Goal: Task Accomplishment & Management: Submit feedback/report problem

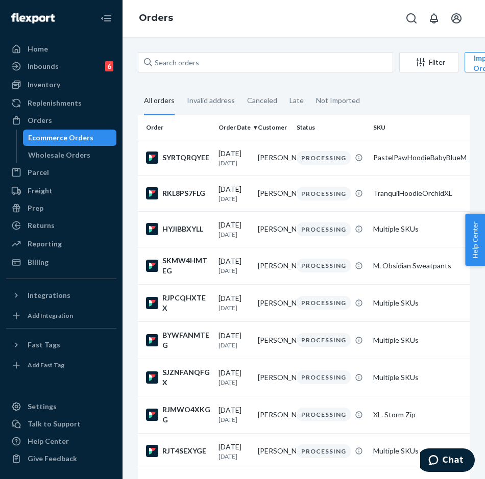
click at [230, 67] on input "text" at bounding box center [265, 62] width 255 height 20
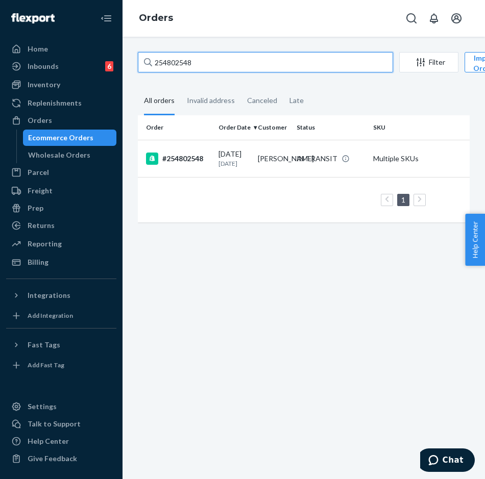
click at [226, 58] on input "254802548" at bounding box center [265, 62] width 255 height 20
paste input "640172"
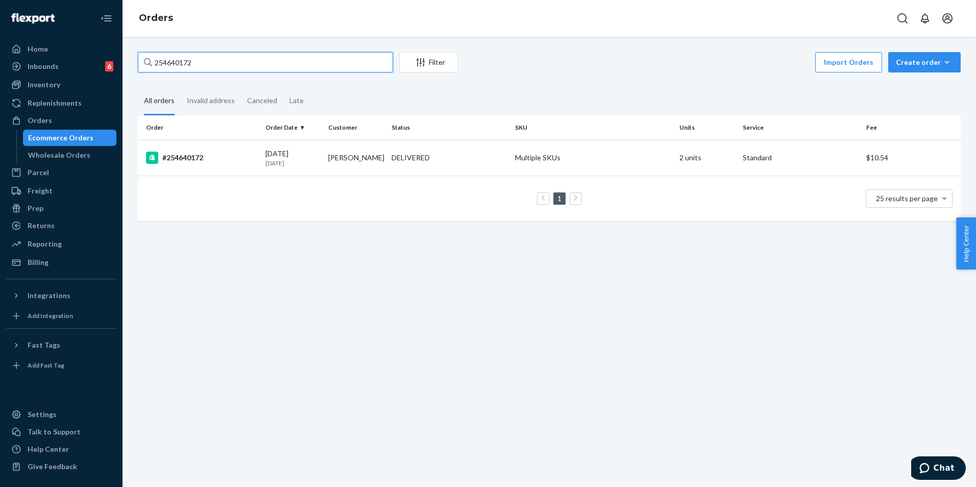
click at [268, 70] on input "254640172" at bounding box center [265, 62] width 255 height 20
paste input "497921"
type input "254497921"
click at [433, 167] on td "DELIVERED" at bounding box center [449, 158] width 124 height 36
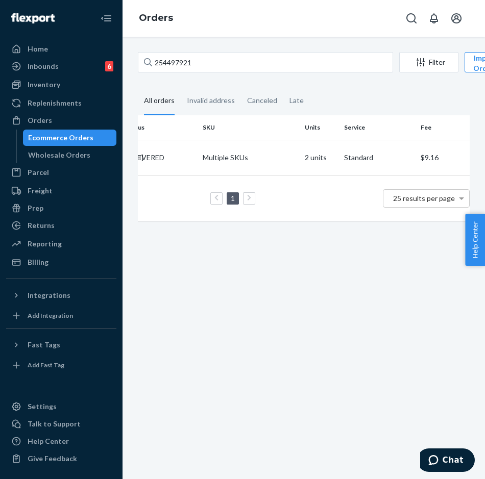
scroll to position [0, 186]
drag, startPoint x: 360, startPoint y: 248, endPoint x: 242, endPoint y: 239, distance: 118.2
click at [242, 239] on div "254497921 Filter Import Orders Create order Ecommerce order Removal order All o…" at bounding box center [303, 258] width 362 height 443
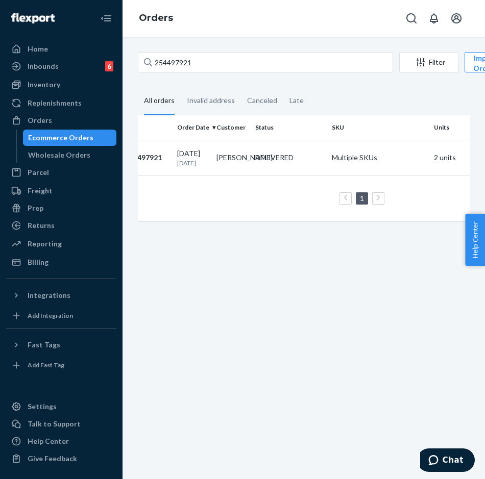
scroll to position [0, 0]
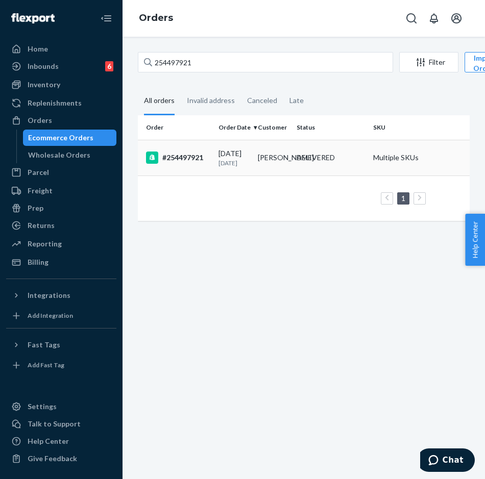
click at [287, 174] on td "[PERSON_NAME]" at bounding box center [273, 158] width 39 height 36
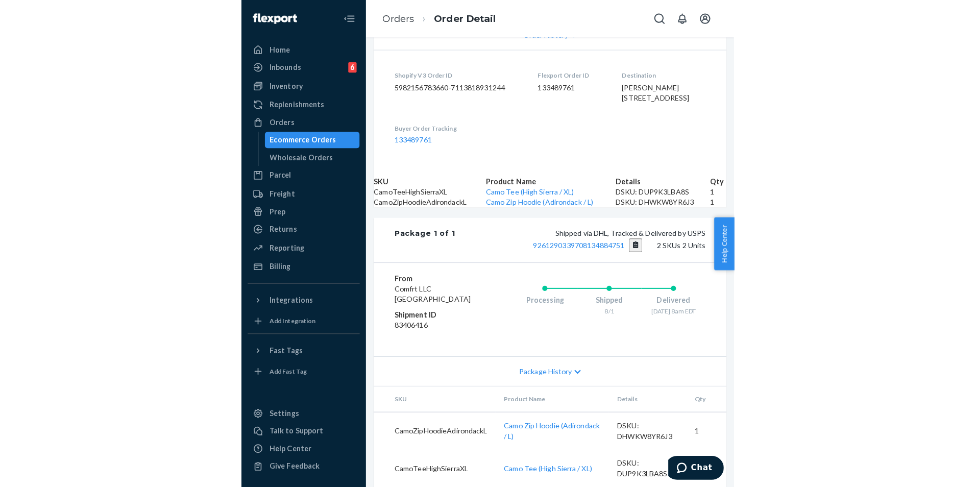
scroll to position [285, 0]
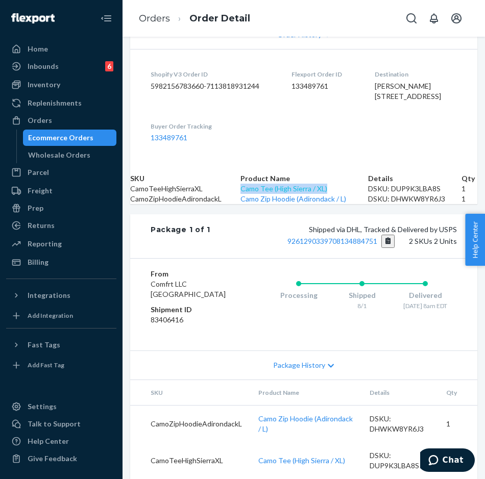
drag, startPoint x: 283, startPoint y: 249, endPoint x: 266, endPoint y: 240, distance: 19.2
click at [266, 194] on td "Camo Tee (High Sierra / XL)" at bounding box center [304, 189] width 128 height 10
copy link "Camo Tee (High Sierra / XL)"
drag, startPoint x: 409, startPoint y: 245, endPoint x: 355, endPoint y: 239, distance: 54.5
click at [368, 194] on td "DSKU: DUP9K3LBA8S" at bounding box center [414, 189] width 93 height 10
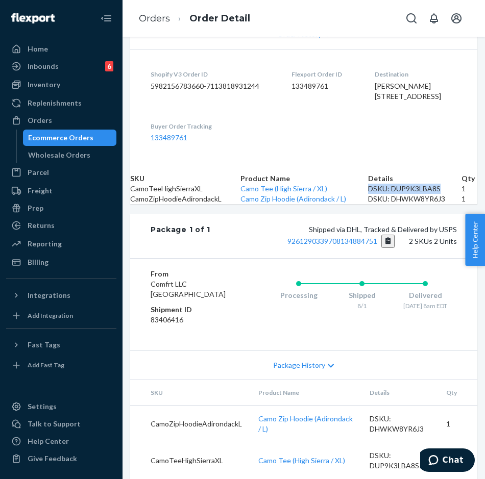
copy div "DSKU: DUP9K3LBA8S"
drag, startPoint x: 320, startPoint y: 284, endPoint x: 265, endPoint y: 276, distance: 54.8
click at [265, 204] on td "Camo Zip Hoodie (Adirondack / L)" at bounding box center [304, 199] width 128 height 10
copy link "Camo Zip Hoodie (Adirondack / L)"
drag, startPoint x: 415, startPoint y: 284, endPoint x: 356, endPoint y: 272, distance: 60.4
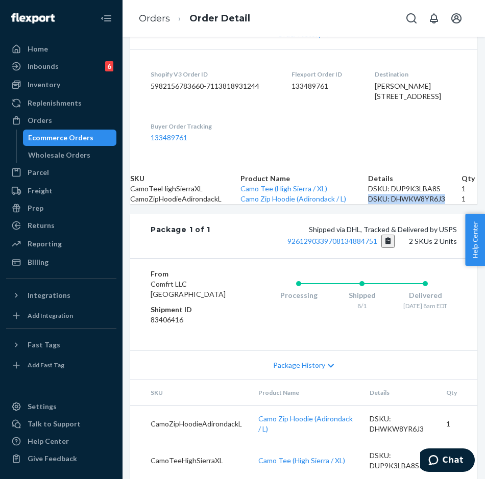
click at [368, 204] on td "DSKU: DHWKW8YR6J3" at bounding box center [414, 199] width 93 height 10
copy div "DSKU: DHWKW8YR6J3"
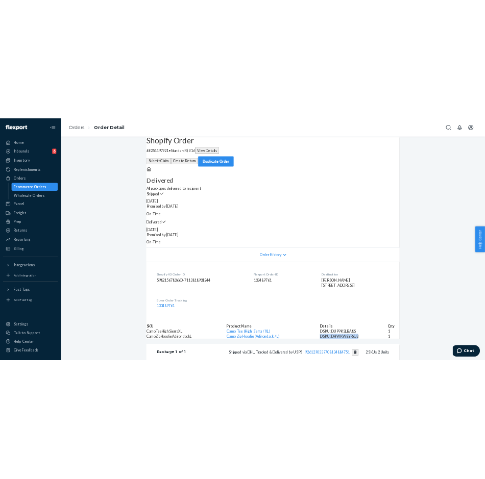
scroll to position [0, 0]
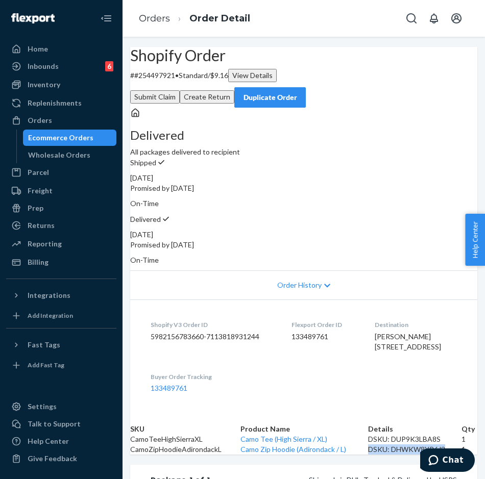
click at [180, 90] on button "Submit Claim" at bounding box center [155, 96] width 50 height 13
click at [42, 120] on div "Orders" at bounding box center [40, 120] width 24 height 10
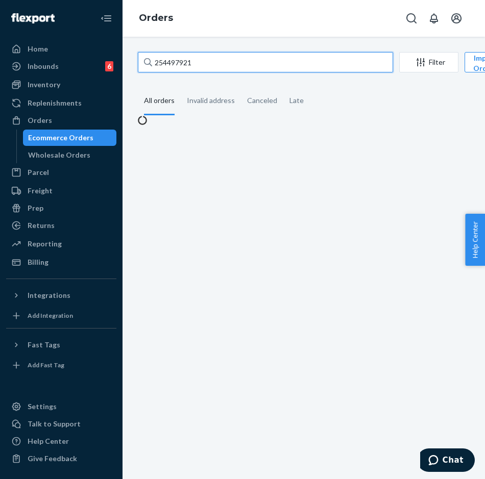
click at [257, 64] on input "254497921" at bounding box center [265, 62] width 255 height 20
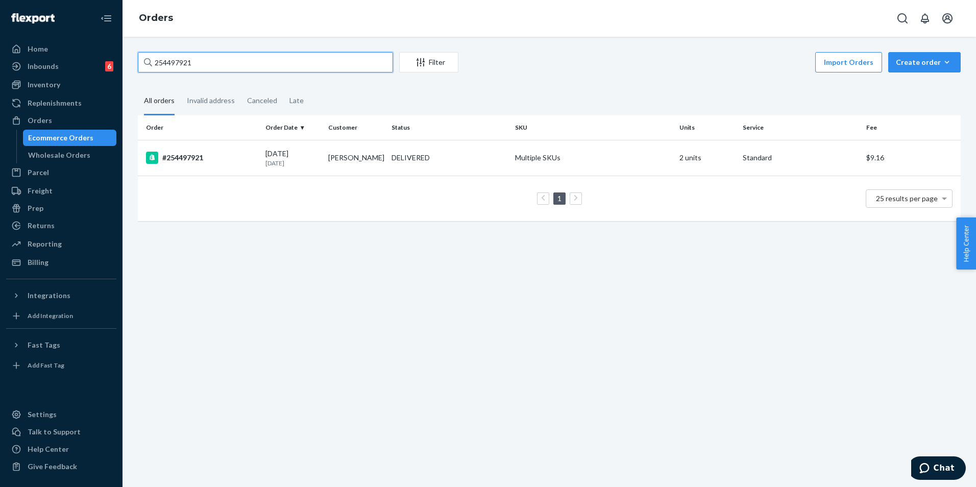
click at [354, 62] on input "254497921" at bounding box center [265, 62] width 255 height 20
click at [472, 158] on div "DELIVERED" at bounding box center [448, 158] width 119 height 10
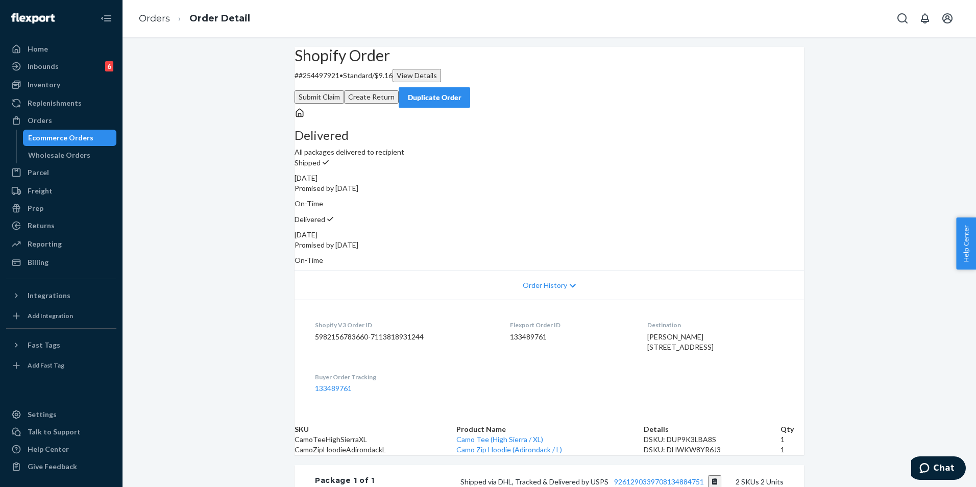
click at [344, 90] on button "Submit Claim" at bounding box center [319, 96] width 50 height 13
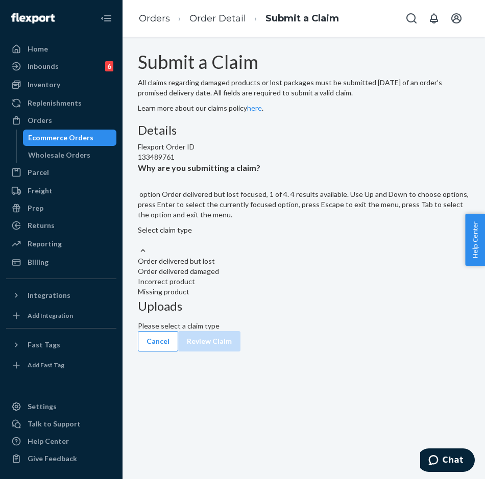
click at [282, 256] on div at bounding box center [304, 250] width 332 height 11
click at [139, 245] on input "Why are you submitting a claim? option Order delivered but lost focused, 1 of 4…" at bounding box center [138, 240] width 1 height 10
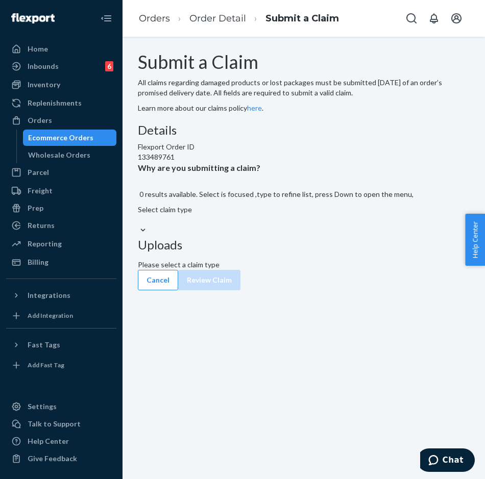
click at [280, 236] on div at bounding box center [304, 230] width 332 height 11
click at [139, 225] on input "Why are you submitting a claim? 0 results available. Select is focused ,type to…" at bounding box center [138, 220] width 1 height 10
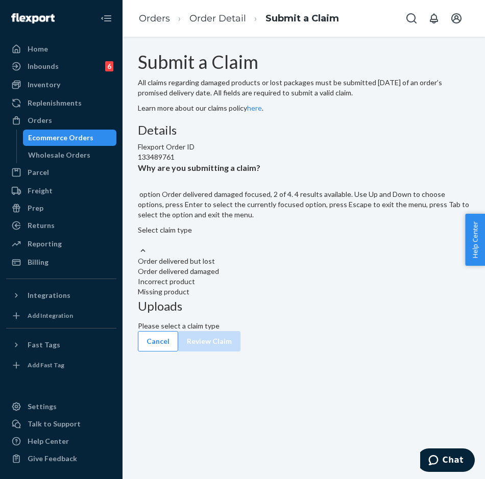
click at [253, 277] on div "Order delivered damaged" at bounding box center [304, 271] width 332 height 10
click at [139, 245] on input "Why are you submitting a claim? option Order delivered damaged focused, 2 of 4.…" at bounding box center [138, 240] width 1 height 10
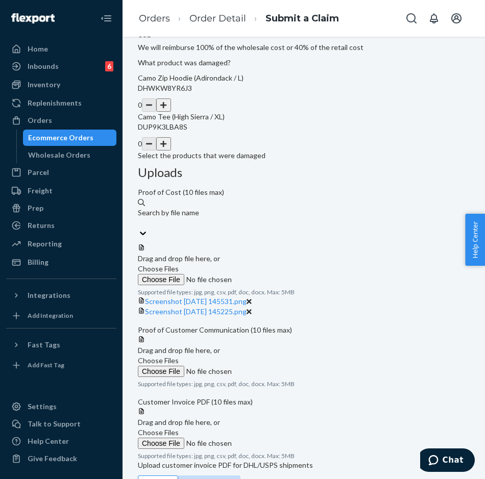
scroll to position [278, 0]
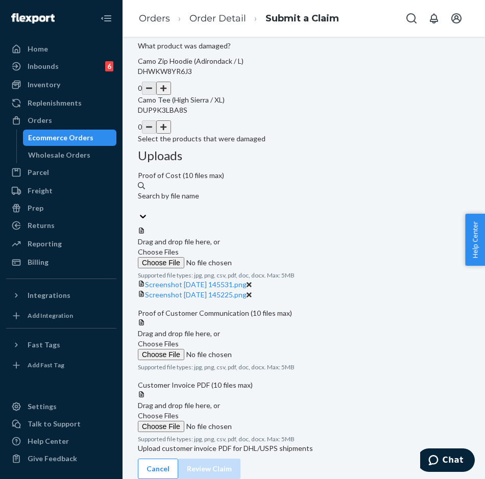
click at [179, 339] on span "Choose Files" at bounding box center [158, 343] width 41 height 9
click at [277, 349] on input "Choose Files" at bounding box center [207, 354] width 139 height 11
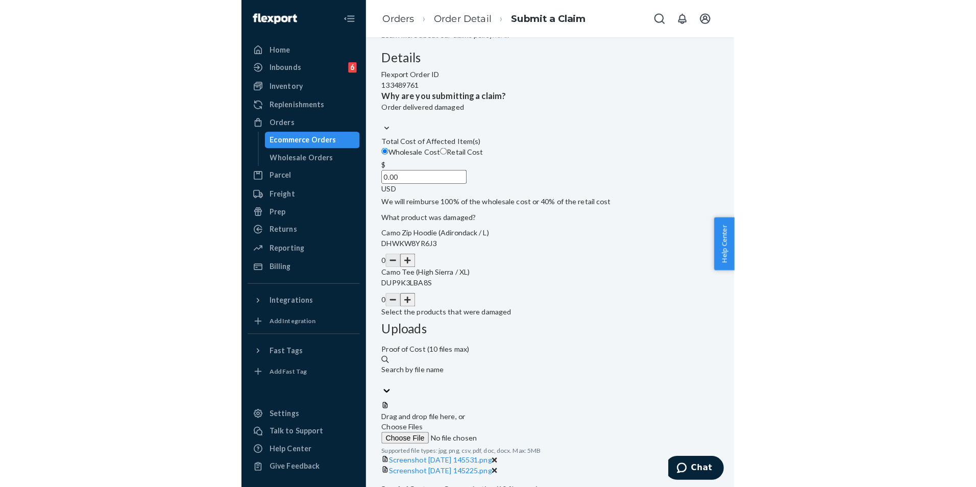
scroll to position [125, 0]
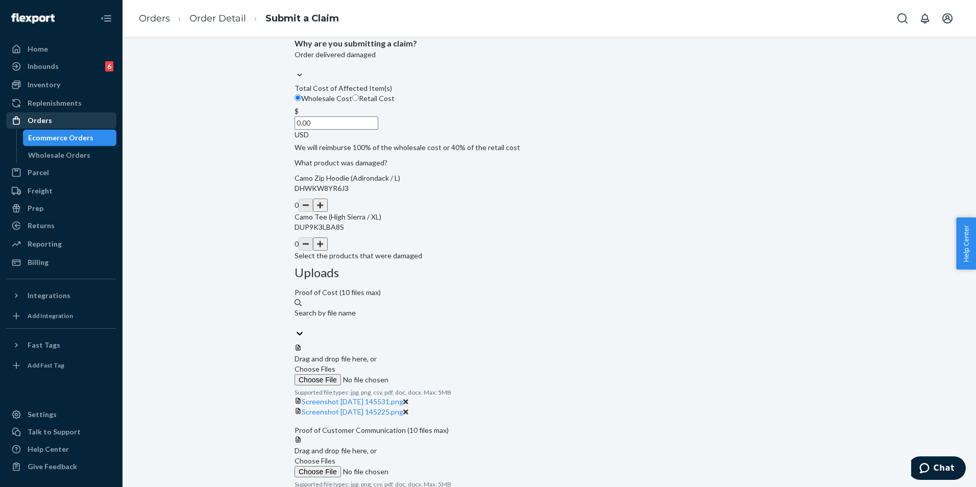
click at [43, 119] on div "Orders" at bounding box center [40, 120] width 24 height 10
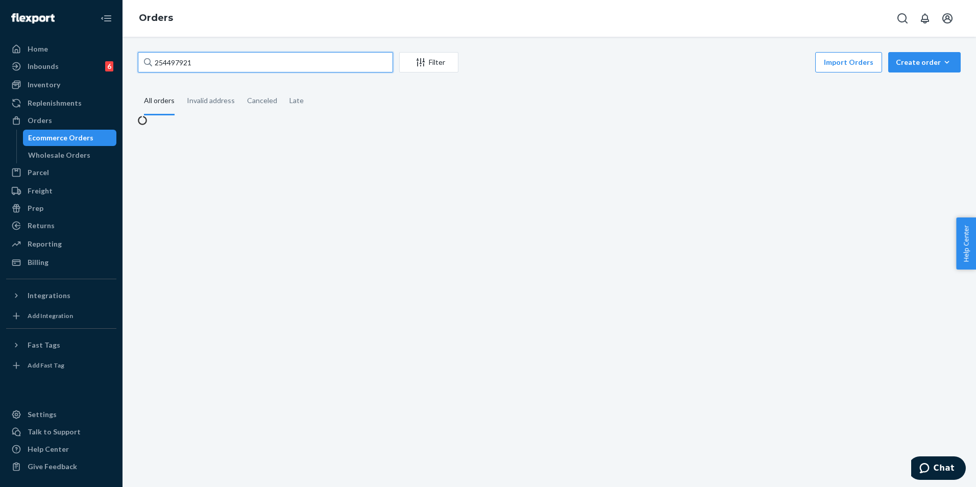
click at [316, 64] on input "254497921" at bounding box center [265, 62] width 255 height 20
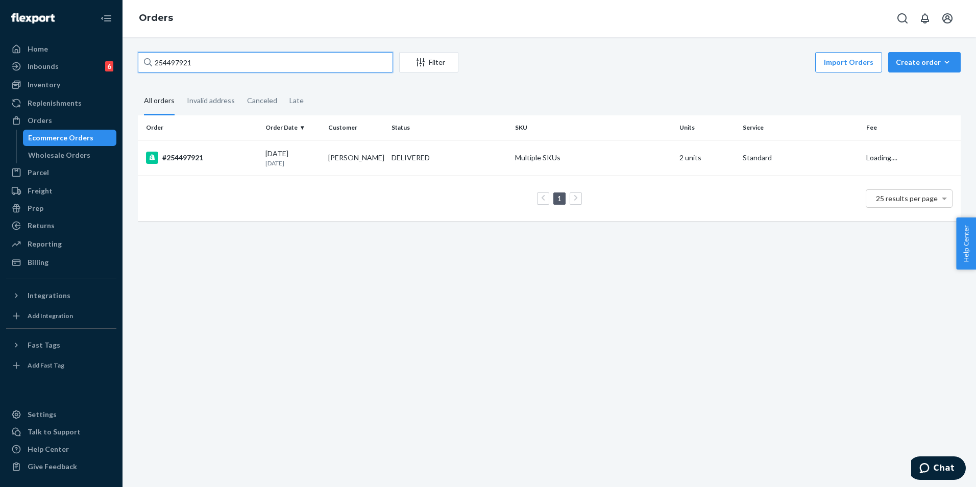
paste input "635608"
type input "254635608"
click at [399, 160] on div "DELIVERED" at bounding box center [410, 158] width 38 height 10
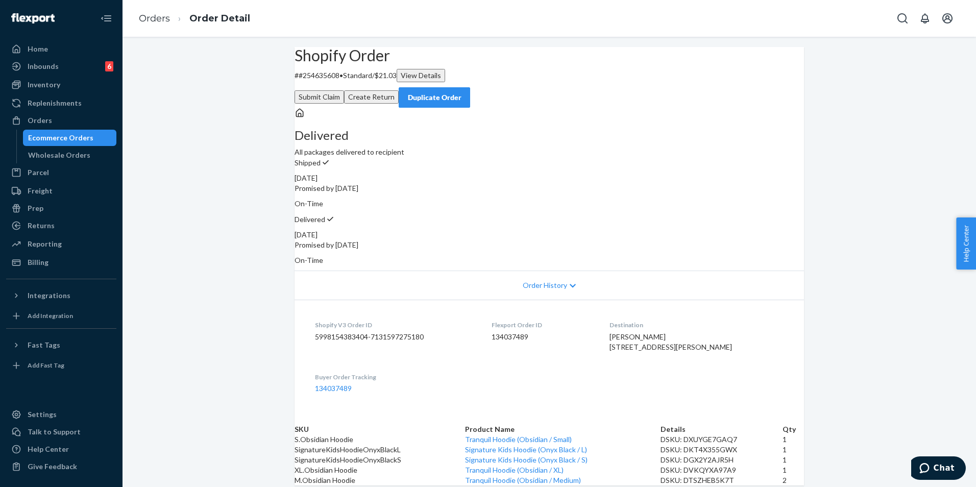
click at [484, 280] on span "Order History" at bounding box center [545, 285] width 44 height 10
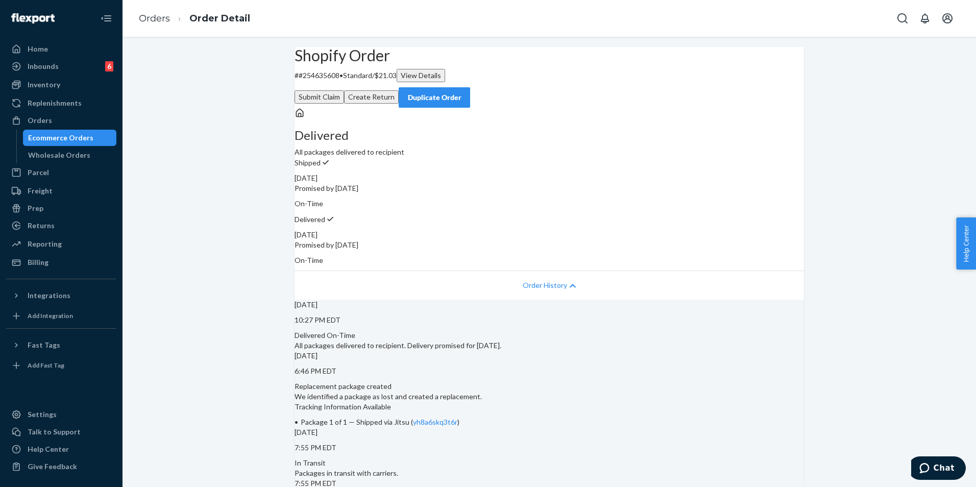
click at [484, 280] on span "Order History" at bounding box center [545, 285] width 44 height 10
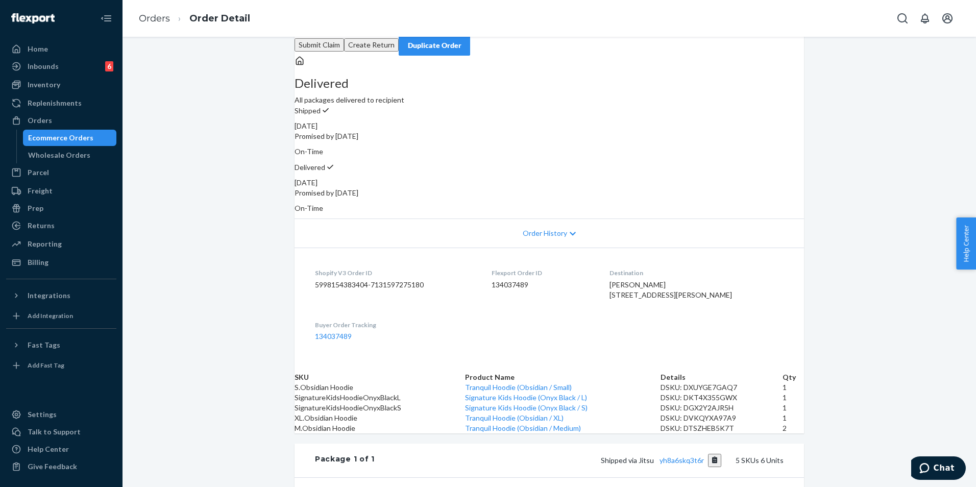
scroll to position [102, 0]
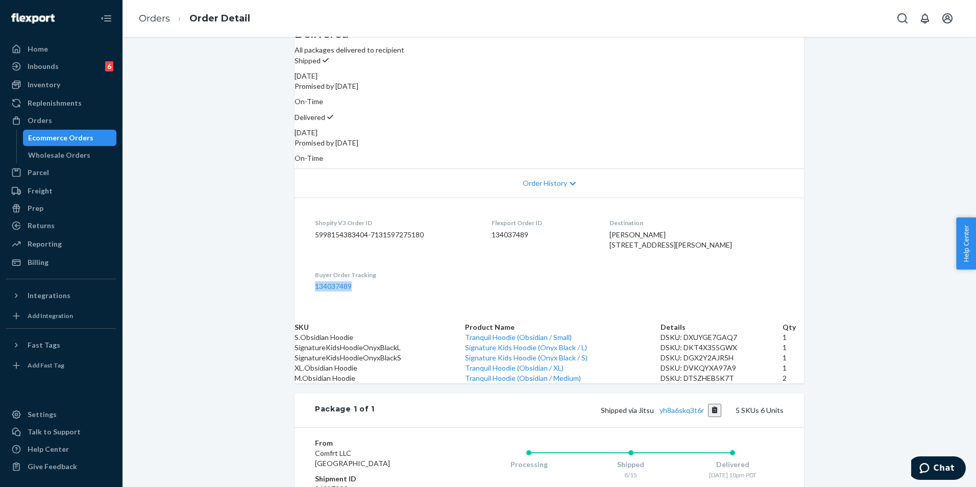
drag, startPoint x: 356, startPoint y: 294, endPoint x: 306, endPoint y: 293, distance: 50.0
click at [306, 293] on dl "Shopify V3 Order ID 5998154383404-7131597275180 Flexport Order ID 134037489 Des…" at bounding box center [548, 255] width 509 height 114
drag, startPoint x: 306, startPoint y: 293, endPoint x: 328, endPoint y: 293, distance: 22.5
click at [328, 290] on link "134037489" at bounding box center [333, 286] width 37 height 9
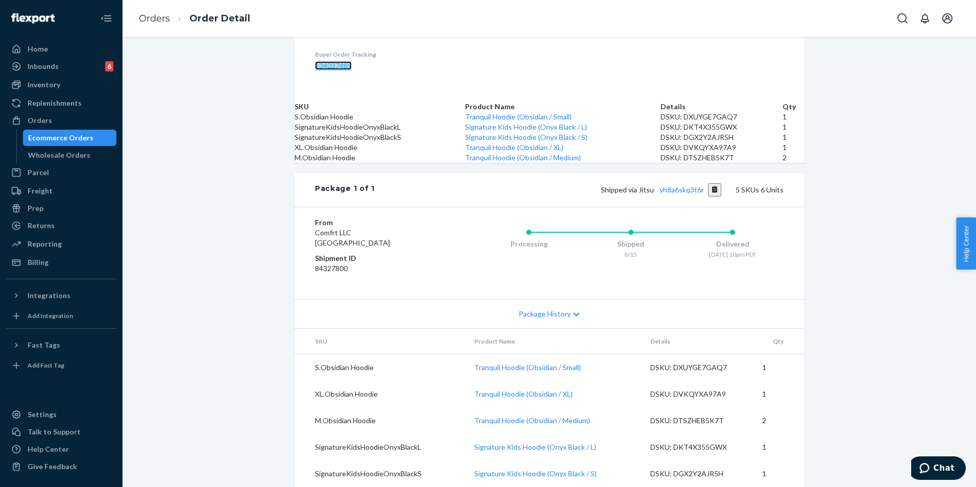
scroll to position [439, 0]
drag, startPoint x: 702, startPoint y: 179, endPoint x: 659, endPoint y: 180, distance: 42.4
click at [484, 185] on span "Shipped via Jitsu yh8a6skq3t6r" at bounding box center [661, 189] width 121 height 9
copy link "yh8a6skq3t6r"
drag, startPoint x: 653, startPoint y: 180, endPoint x: 637, endPoint y: 180, distance: 15.3
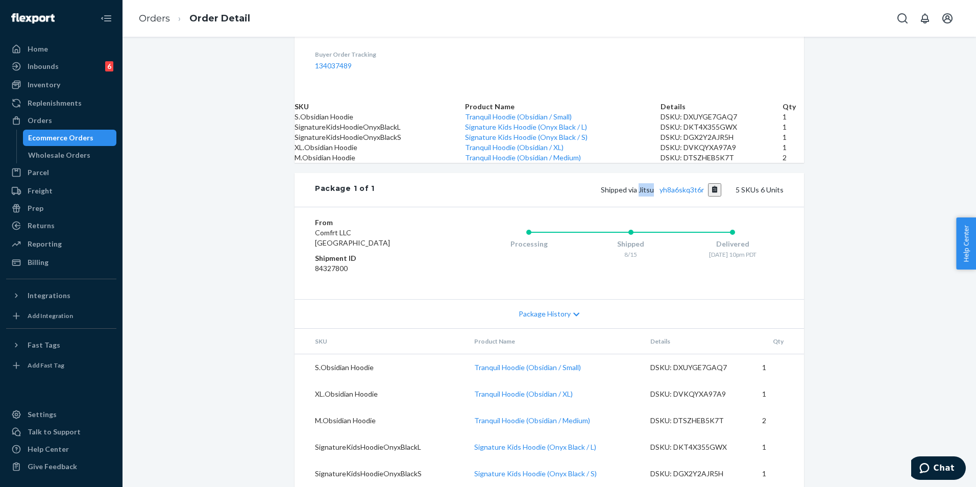
click at [484, 185] on span "Shipped via Jitsu yh8a6skq3t6r" at bounding box center [661, 189] width 121 height 9
copy span "Jitsu"
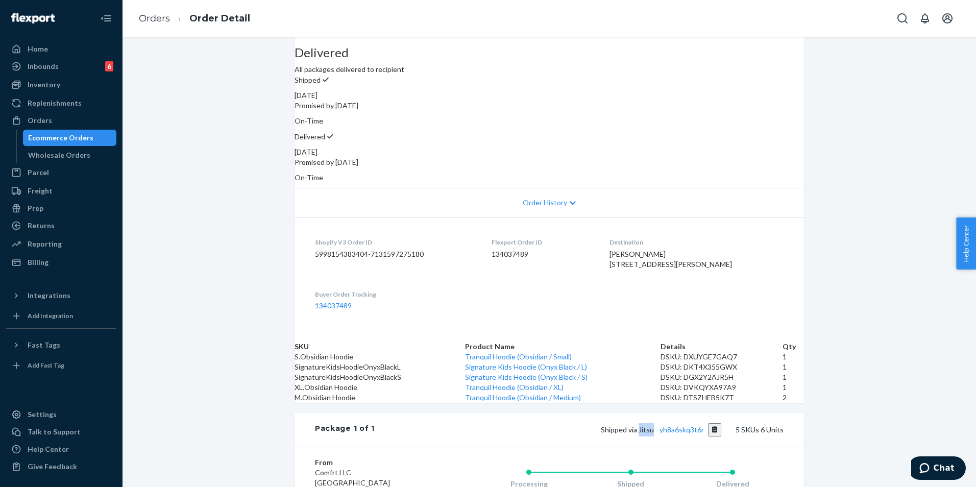
scroll to position [82, 0]
drag, startPoint x: 653, startPoint y: 271, endPoint x: 624, endPoint y: 242, distance: 41.1
click at [484, 242] on dl "Shopify V3 Order ID 5998154383404-7131597275180 Flexport Order ID 134037489 Des…" at bounding box center [548, 274] width 509 height 114
copy span "[PERSON_NAME] [STREET_ADDRESS][PERSON_NAME]"
click at [484, 270] on div "[PERSON_NAME] [STREET_ADDRESS][PERSON_NAME]" at bounding box center [696, 260] width 174 height 20
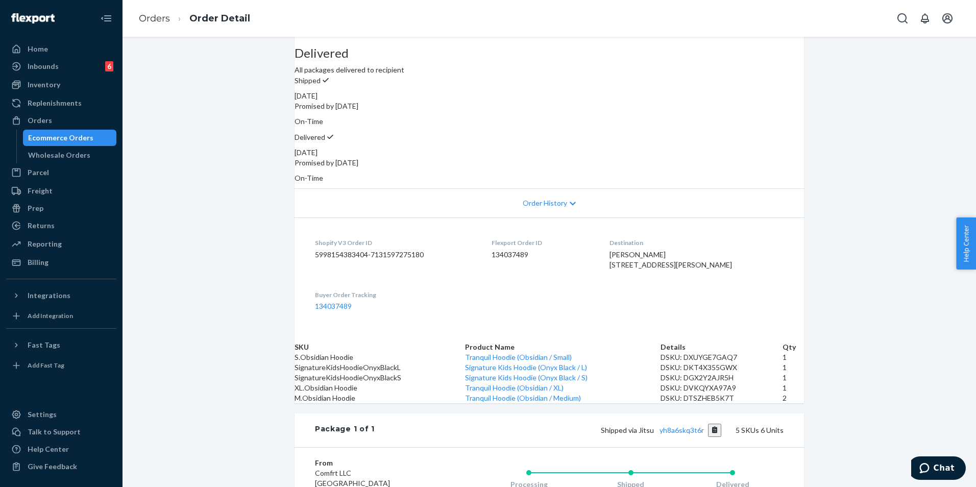
drag, startPoint x: 647, startPoint y: 268, endPoint x: 628, endPoint y: 250, distance: 25.6
click at [484, 250] on dl "Shopify V3 Order ID 5998154383404-7131597275180 Flexport Order ID 134037489 Des…" at bounding box center [548, 274] width 509 height 114
copy span "[STREET_ADDRESS]"
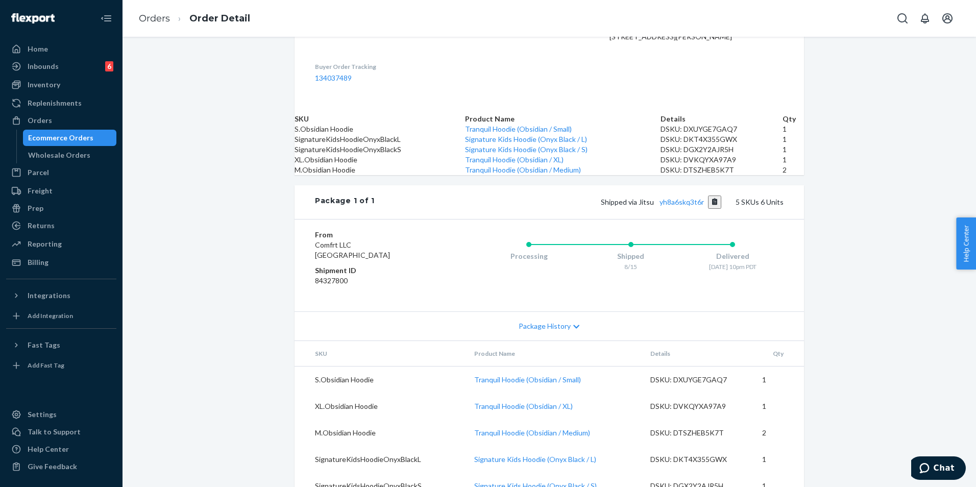
scroll to position [388, 0]
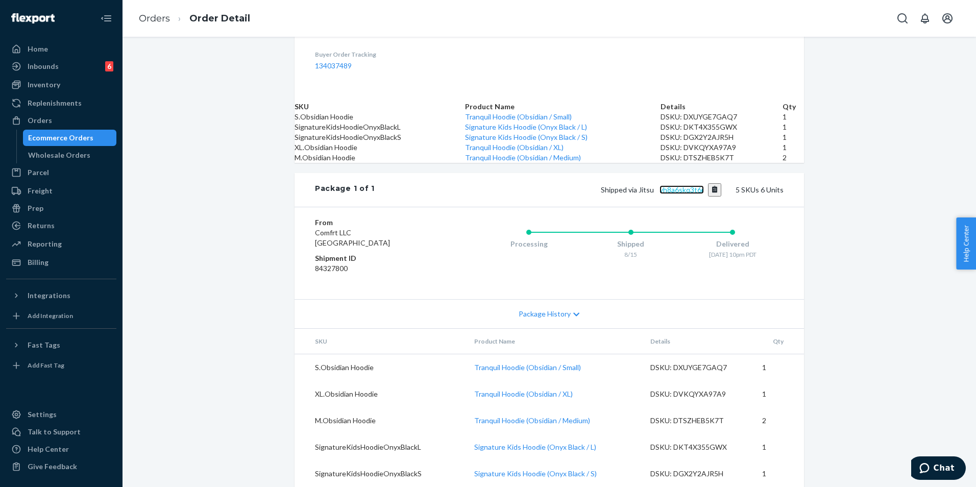
click at [484, 194] on link "yh8a6skq3t6r" at bounding box center [681, 189] width 44 height 9
click at [484, 309] on span "Package History" at bounding box center [545, 314] width 52 height 10
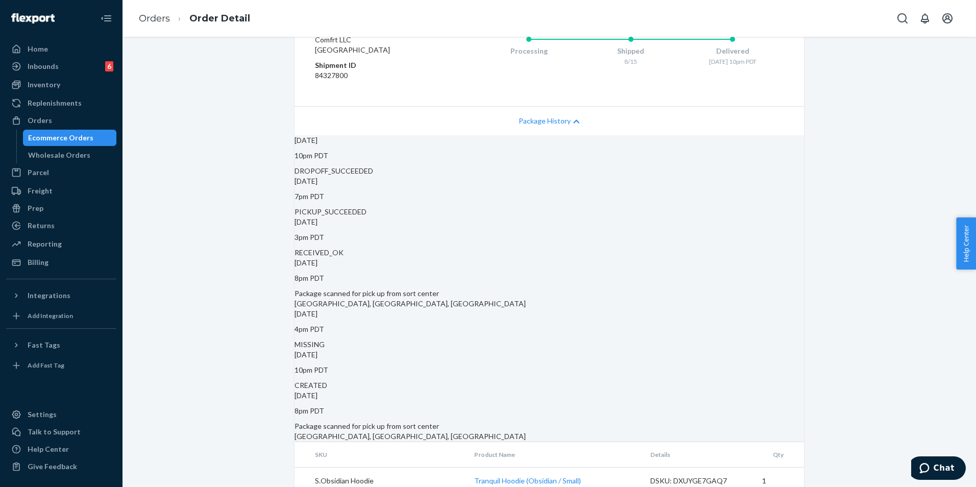
scroll to position [490, 0]
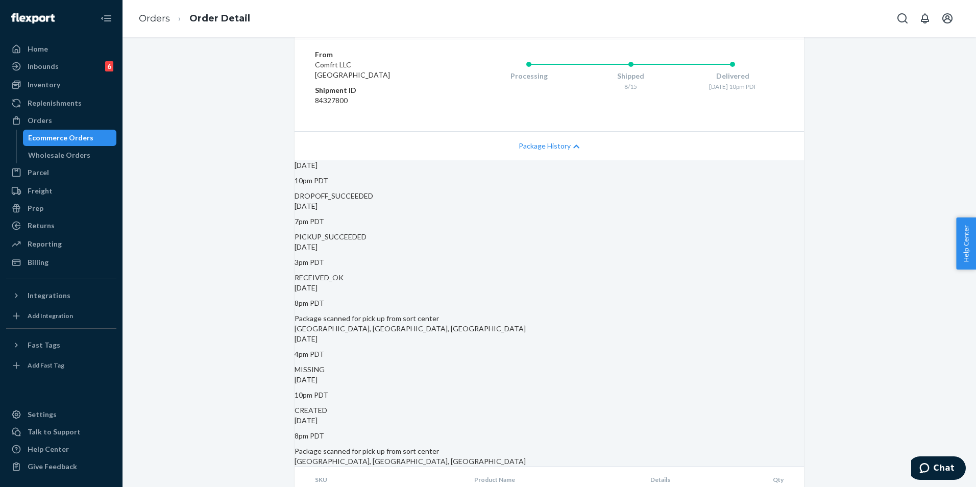
click at [484, 26] on link "yh8a6skq3t6r" at bounding box center [681, 21] width 44 height 9
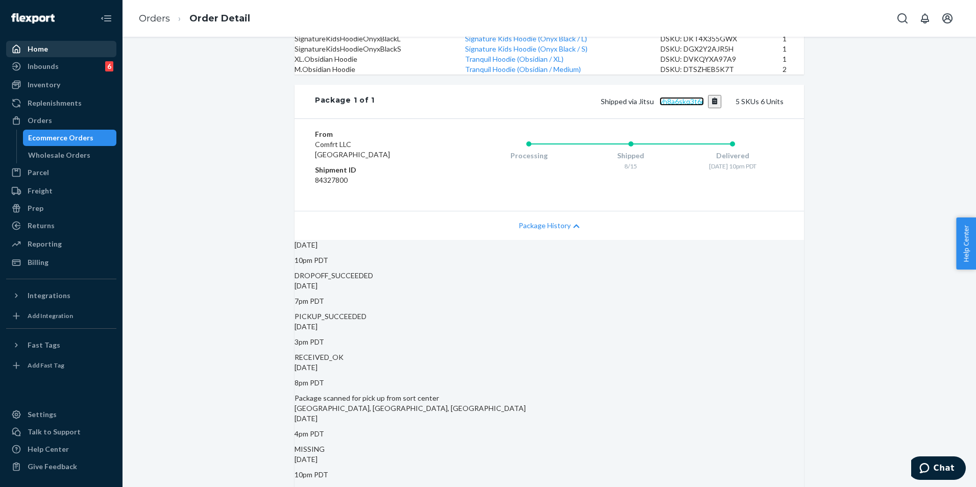
scroll to position [337, 0]
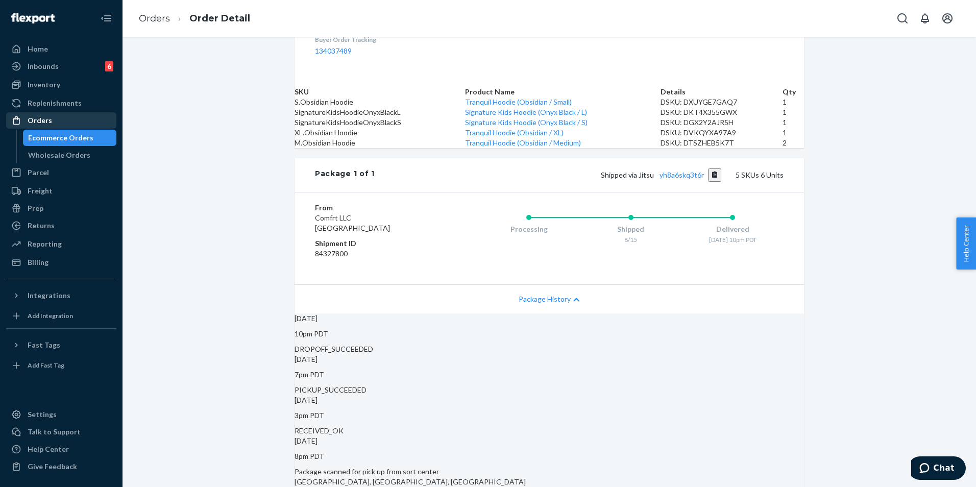
click at [60, 119] on div "Orders" at bounding box center [61, 120] width 108 height 14
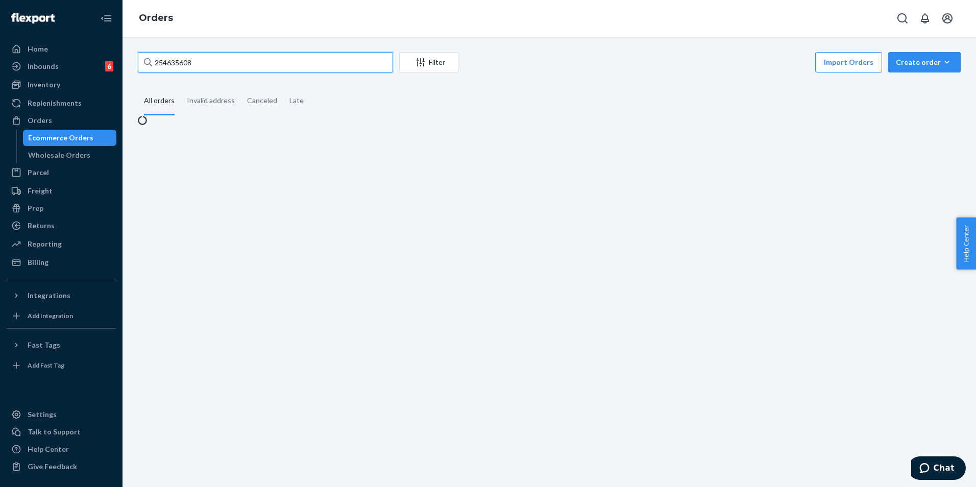
click at [318, 61] on input "254635608" at bounding box center [265, 62] width 255 height 20
paste input "25368039"
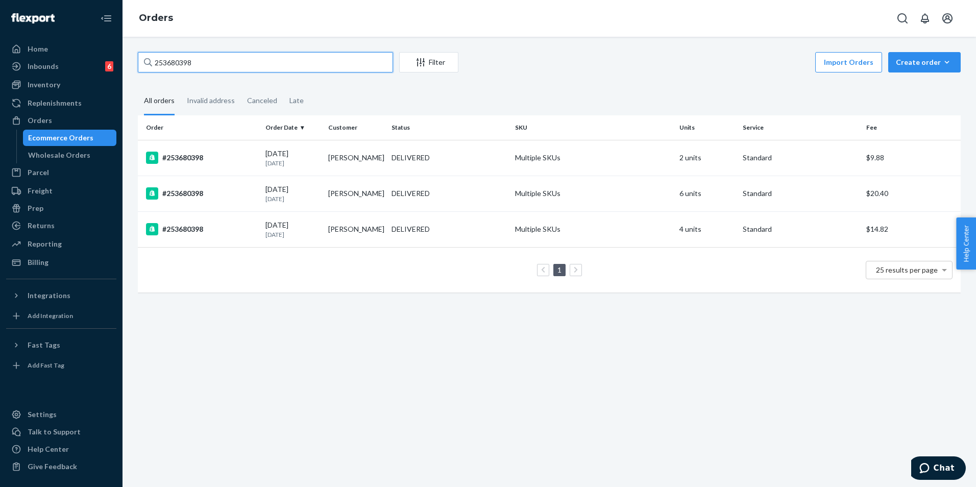
type input "253680398"
click at [365, 160] on td "[PERSON_NAME]" at bounding box center [355, 158] width 63 height 36
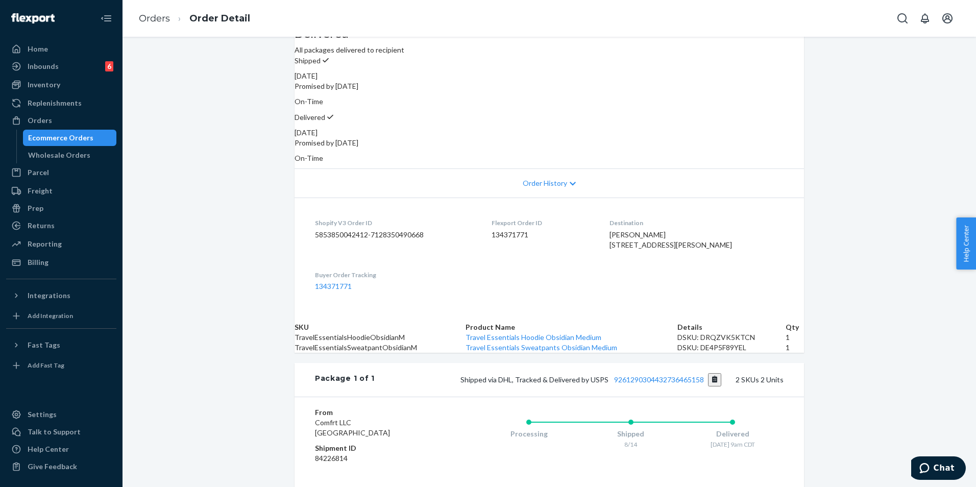
scroll to position [153, 0]
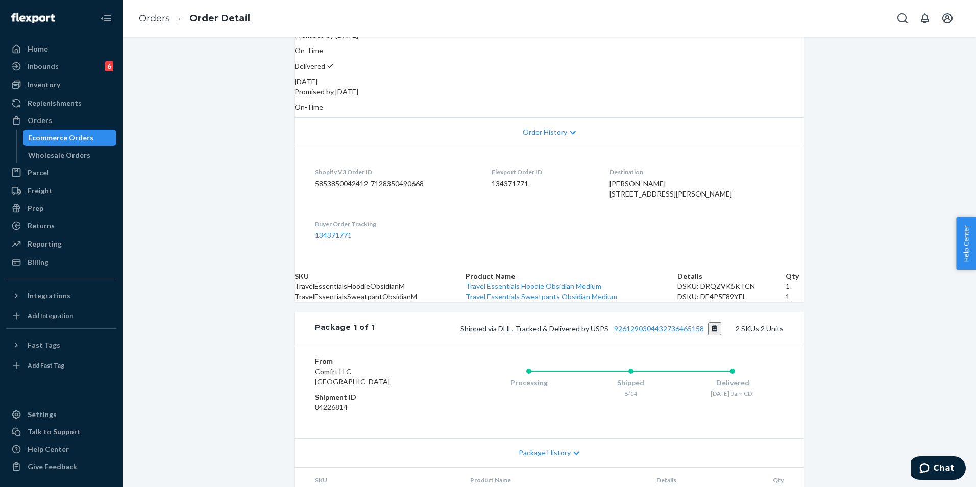
drag, startPoint x: 639, startPoint y: 196, endPoint x: 622, endPoint y: 182, distance: 22.5
click at [484, 182] on dl "Shopify V3 Order ID 5853850042412-7128350490668 Flexport Order ID 134371771 Des…" at bounding box center [548, 203] width 509 height 114
copy span "[STREET_ADDRESS]"
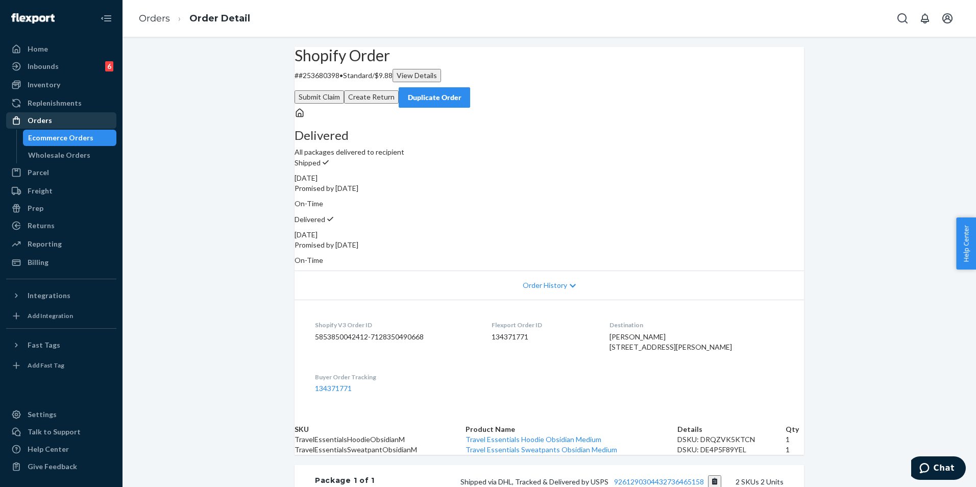
click at [30, 121] on div "Orders" at bounding box center [40, 120] width 24 height 10
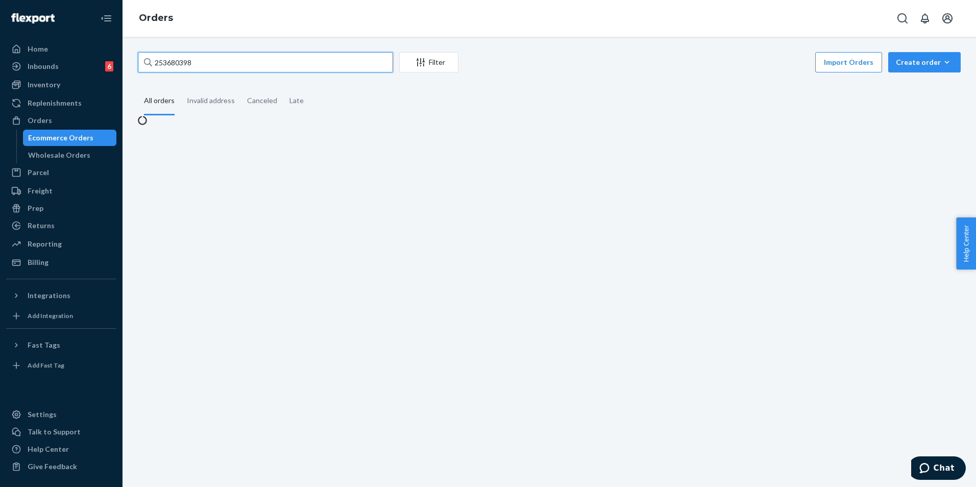
click at [321, 68] on input "253680398" at bounding box center [265, 62] width 255 height 20
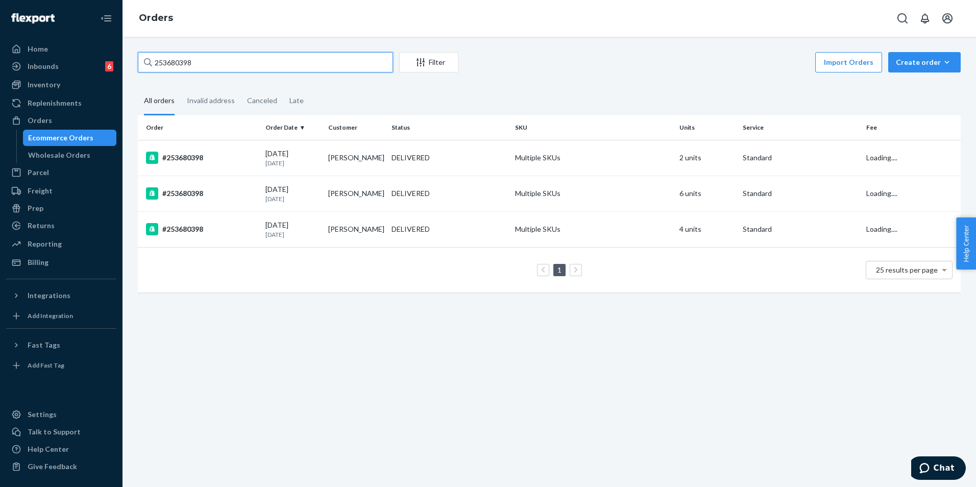
paste input "254497921"
type input "254497921"
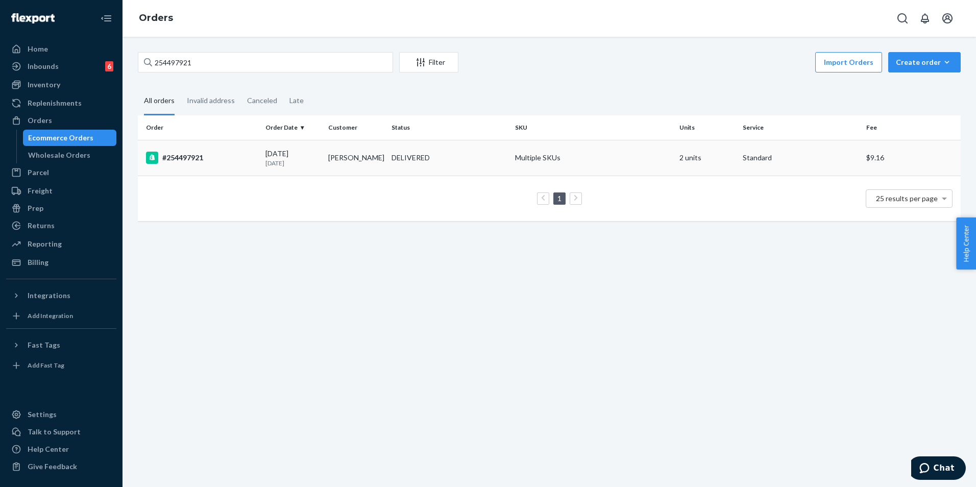
click at [444, 163] on div "DELIVERED" at bounding box center [448, 158] width 119 height 10
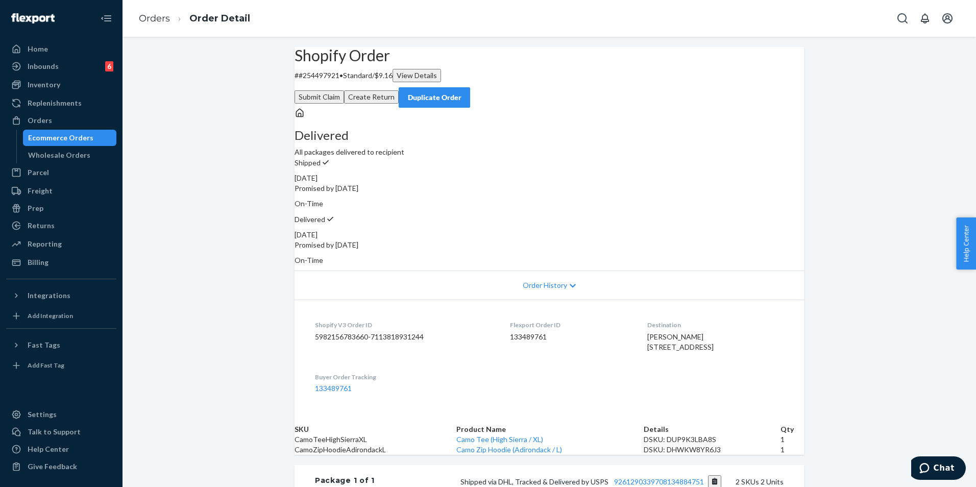
click at [344, 90] on button "Submit Claim" at bounding box center [319, 96] width 50 height 13
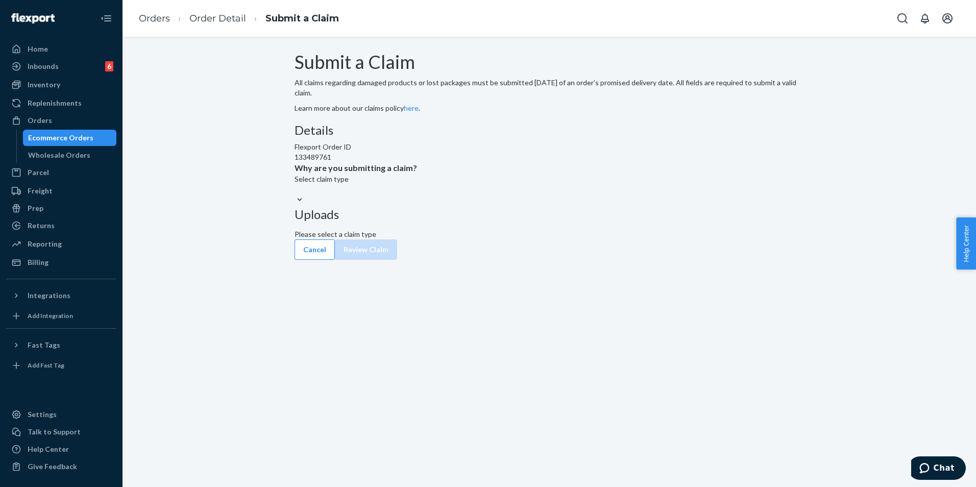
click at [484, 205] on div "Details Flexport Order ID 133489761 Why are you submitting a claim? Select clai…" at bounding box center [548, 165] width 509 height 82
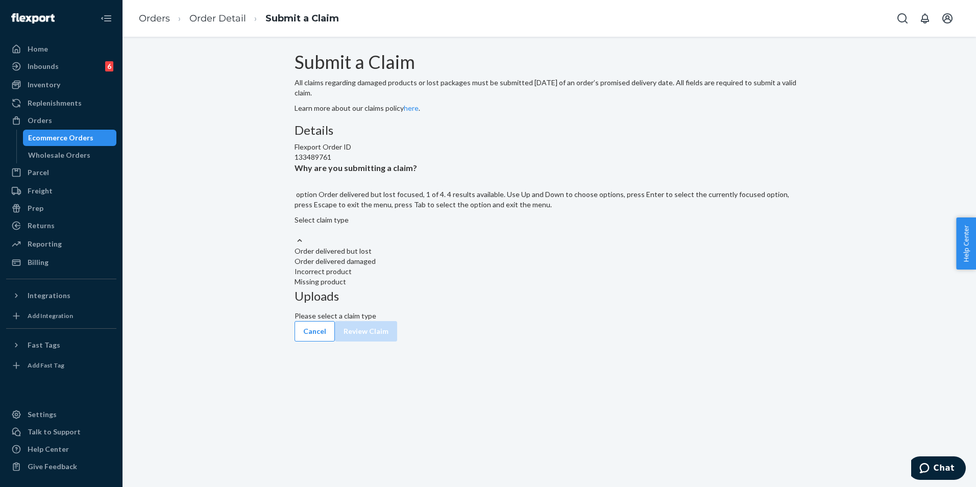
click at [484, 246] on div at bounding box center [548, 240] width 509 height 11
click at [296, 235] on input "Why are you submitting a claim? option Order delivered but lost focused, 1 of 4…" at bounding box center [294, 230] width 1 height 10
click at [460, 235] on div "Select claim type" at bounding box center [548, 225] width 509 height 20
click at [296, 235] on input "Why are you submitting a claim? option Order delivered but lost focused, 1 of 4…" at bounding box center [294, 230] width 1 height 10
click at [469, 256] on div "Order delivered but lost" at bounding box center [548, 251] width 509 height 10
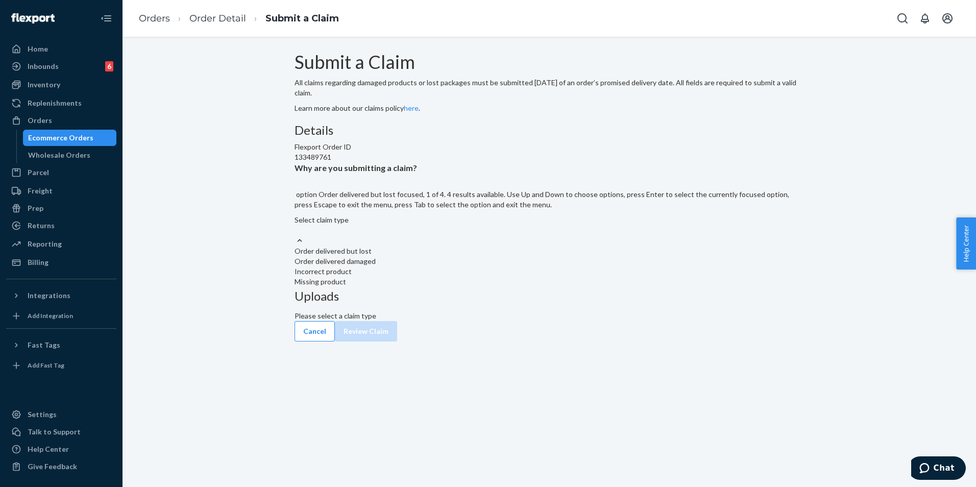
click at [296, 235] on input "Why are you submitting a claim? option Order delivered but lost focused, 1 of 4…" at bounding box center [294, 230] width 1 height 10
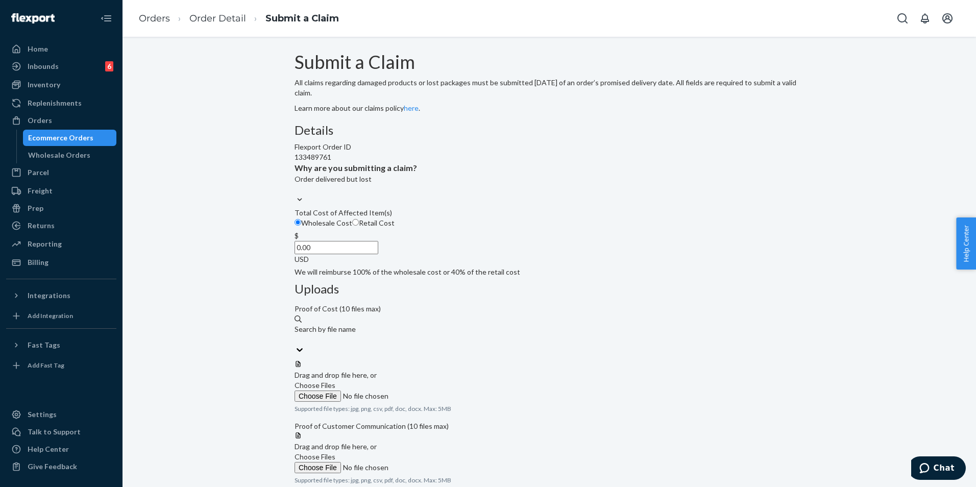
click at [484, 324] on div "Search by file name" at bounding box center [548, 329] width 509 height 10
click at [296, 334] on input "Search by file name" at bounding box center [294, 339] width 1 height 10
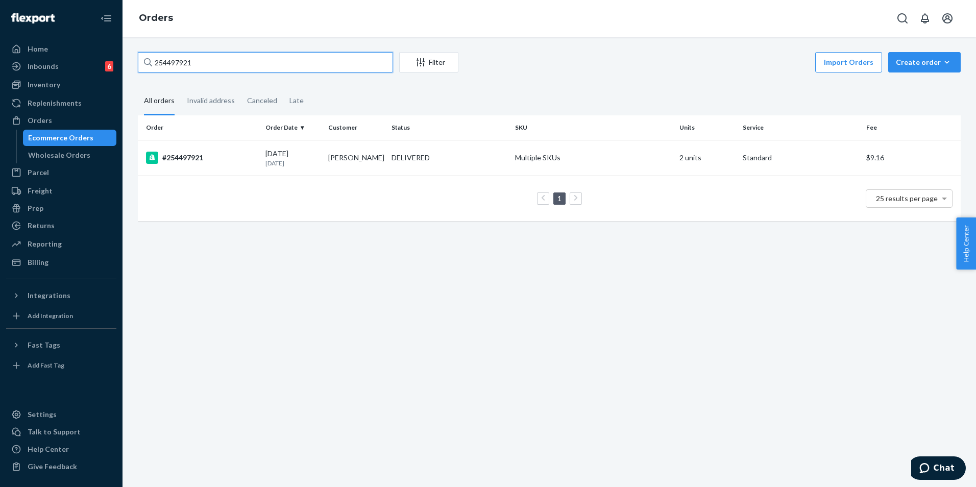
click at [293, 64] on input "254497921" at bounding box center [265, 62] width 255 height 20
paste input "683043"
type input "254683043"
click at [376, 154] on td "[PERSON_NAME]" at bounding box center [355, 158] width 63 height 36
click at [364, 62] on input "254683043" at bounding box center [265, 62] width 255 height 20
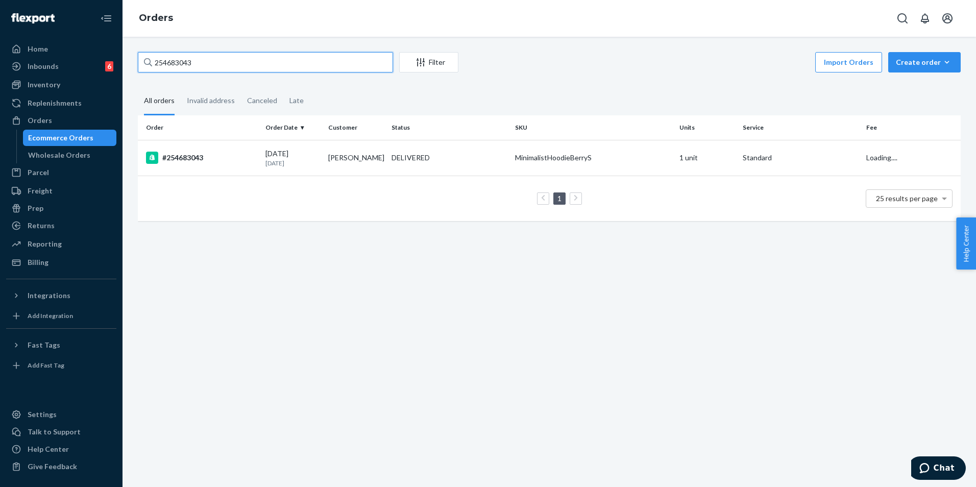
paste input "7890"
type input "254678903"
click at [473, 170] on td "DELIVERED" at bounding box center [449, 158] width 124 height 36
